Goal: Task Accomplishment & Management: Complete application form

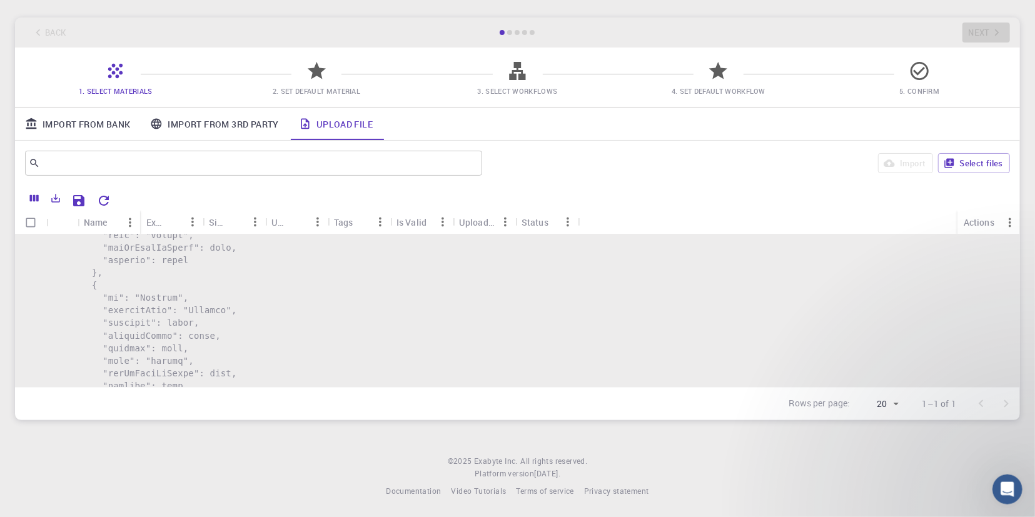
scroll to position [51, 0]
click at [291, 225] on icon "Sort" at bounding box center [298, 222] width 14 height 14
